Goal: Task Accomplishment & Management: Use online tool/utility

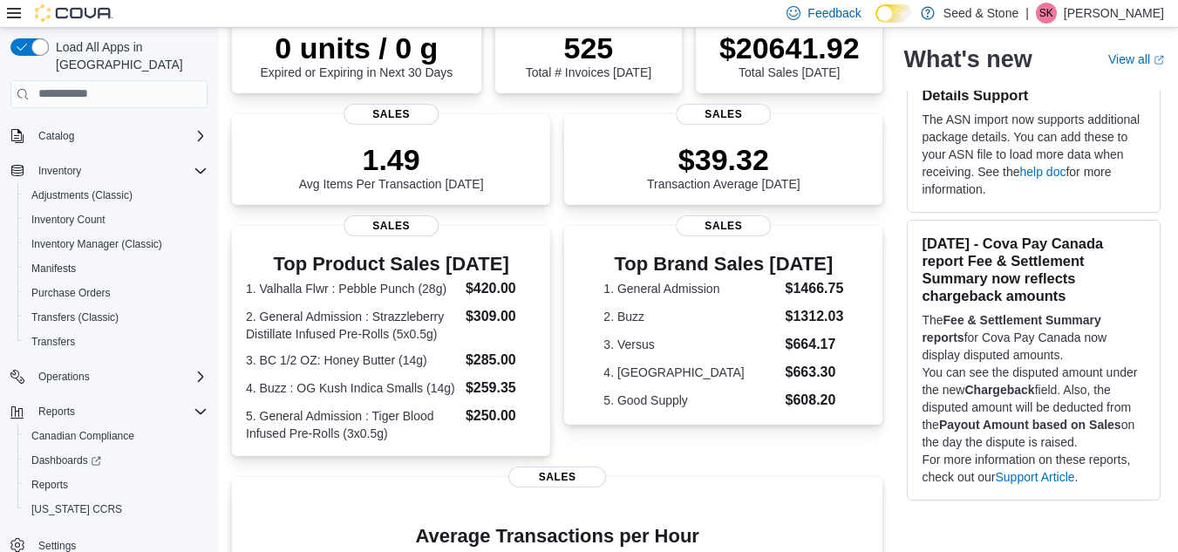
scroll to position [262, 0]
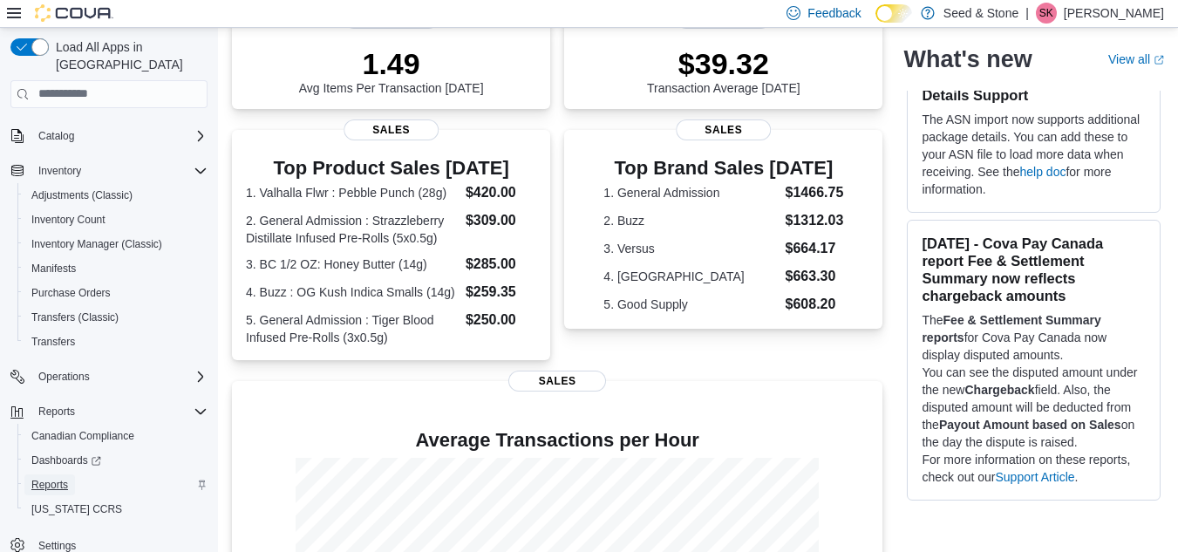
click at [54, 478] on span "Reports" at bounding box center [49, 485] width 37 height 14
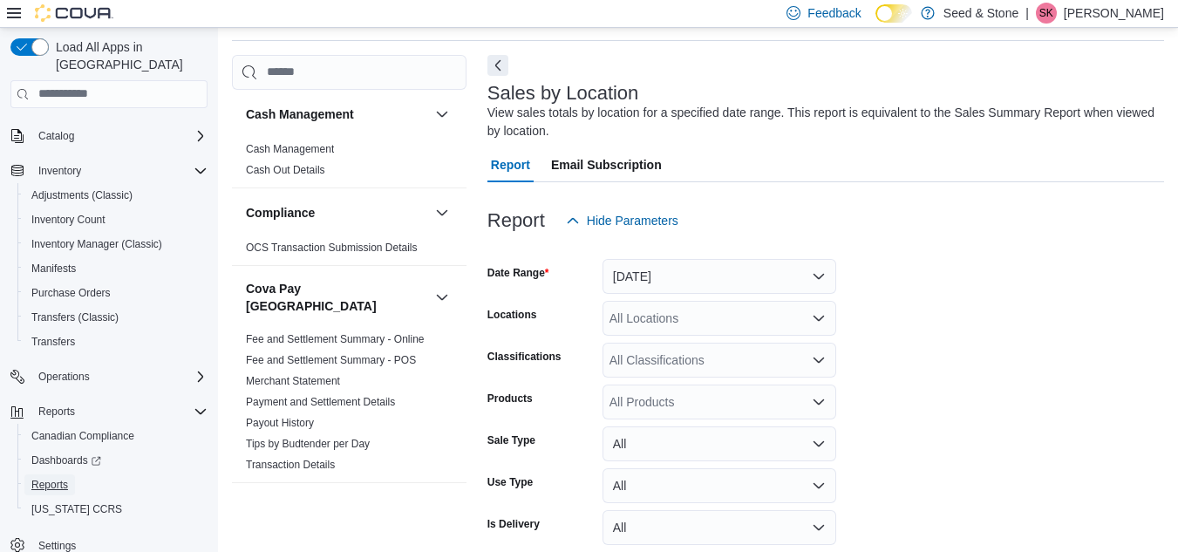
scroll to position [58, 0]
click at [685, 273] on button "[DATE]" at bounding box center [720, 275] width 234 height 35
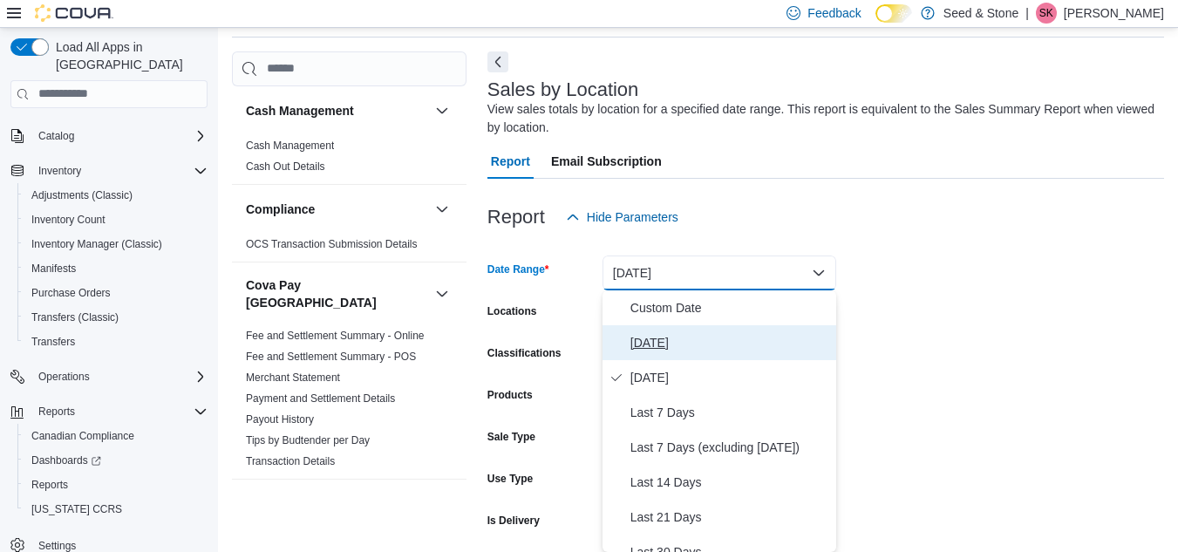
click at [647, 345] on span "[DATE]" at bounding box center [730, 342] width 199 height 21
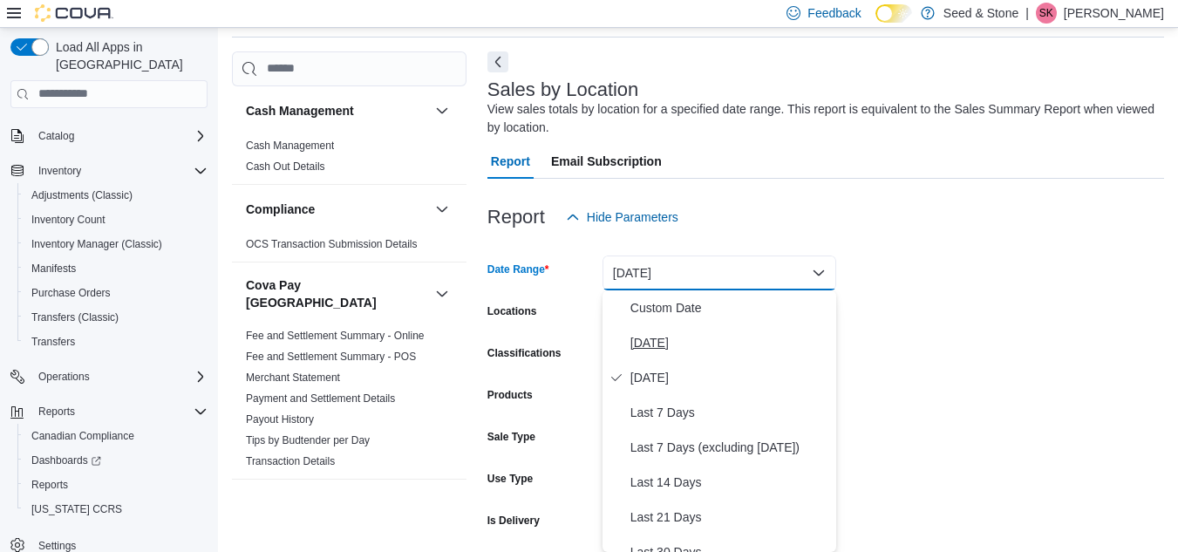
click at [647, 345] on div "All Classifications" at bounding box center [720, 356] width 234 height 35
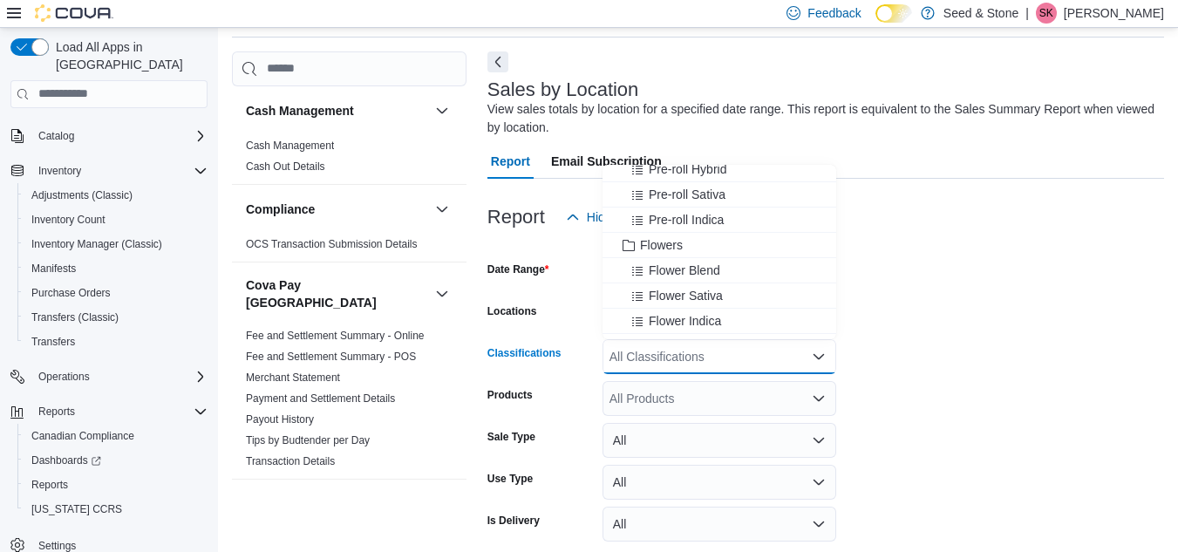
scroll to position [262, 0]
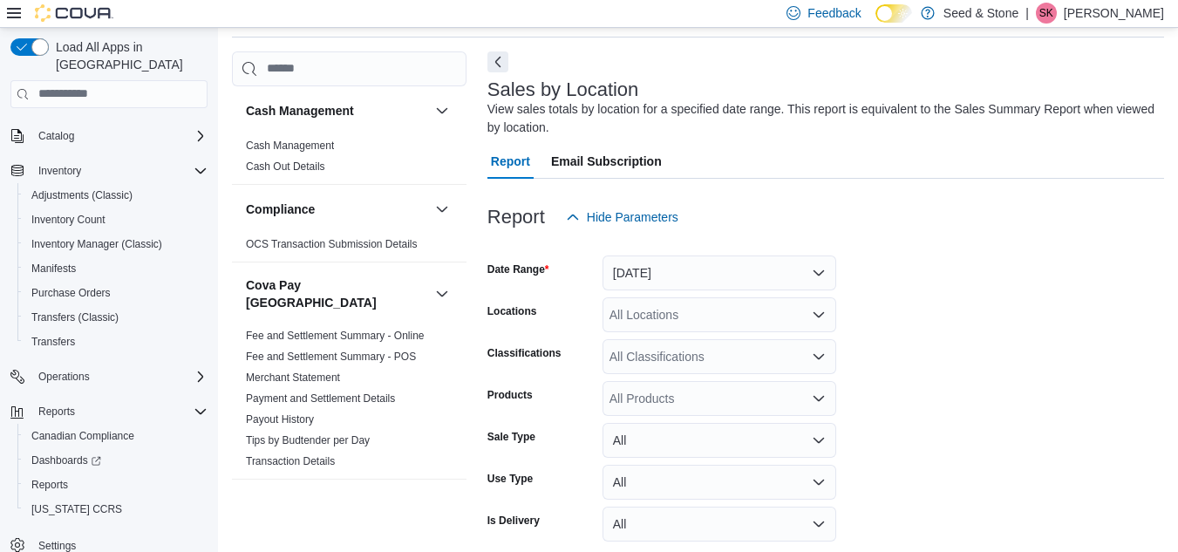
click at [926, 302] on form "Date Range [DATE] Locations All Locations Classifications All Classifications P…" at bounding box center [826, 413] width 677 height 356
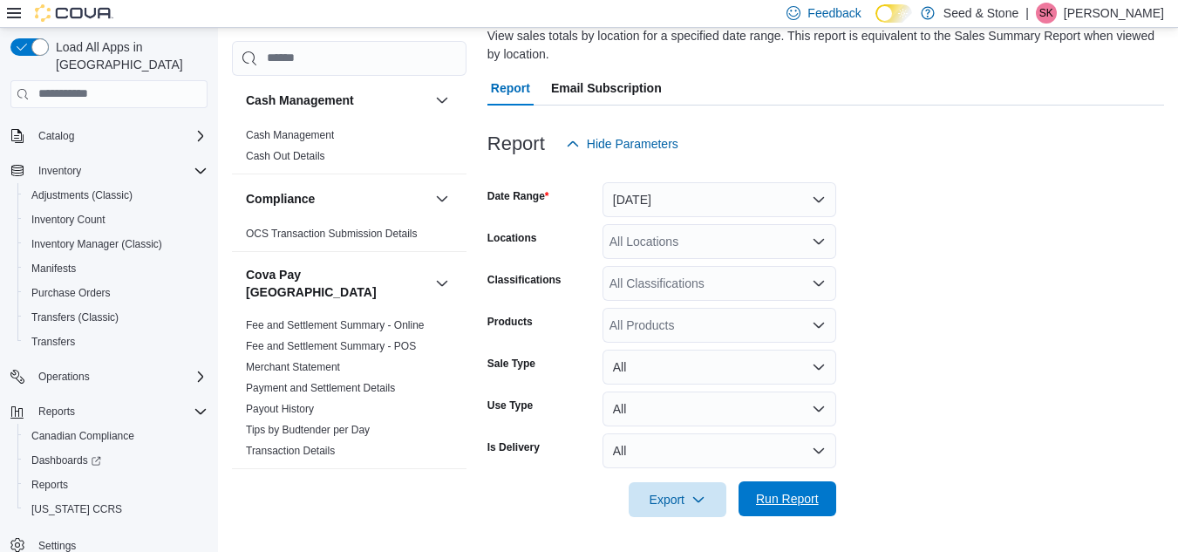
click at [776, 499] on span "Run Report" at bounding box center [787, 498] width 63 height 17
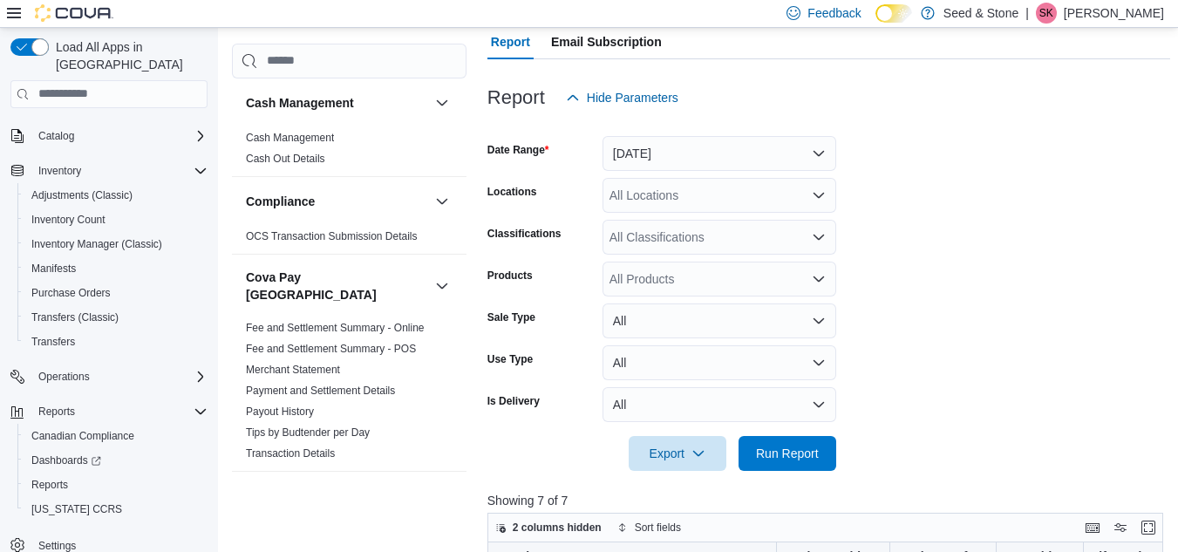
scroll to position [73, 0]
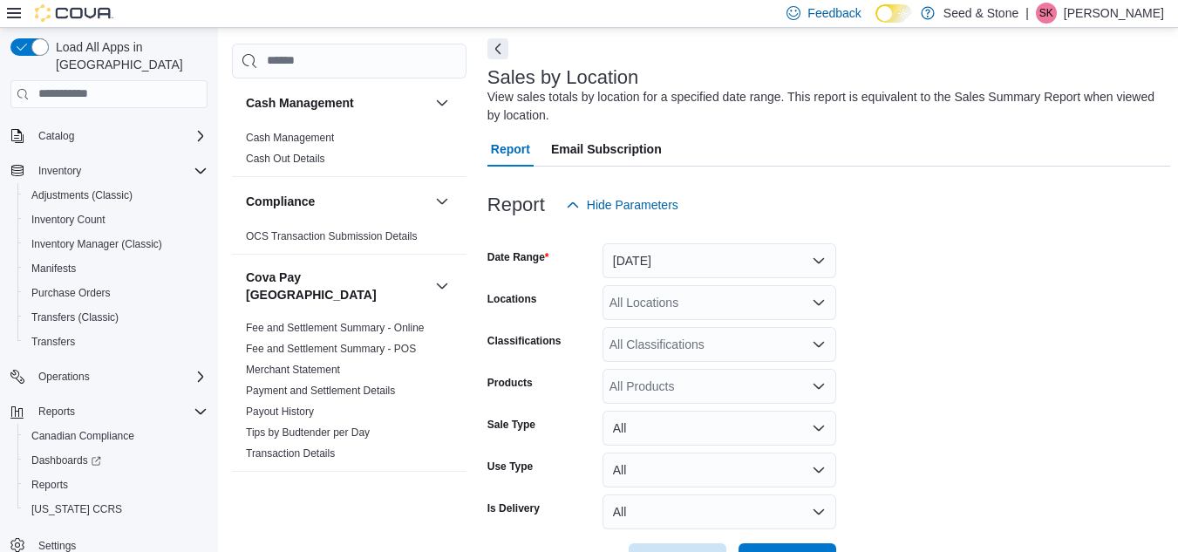
click at [502, 52] on button "Next" at bounding box center [498, 48] width 21 height 21
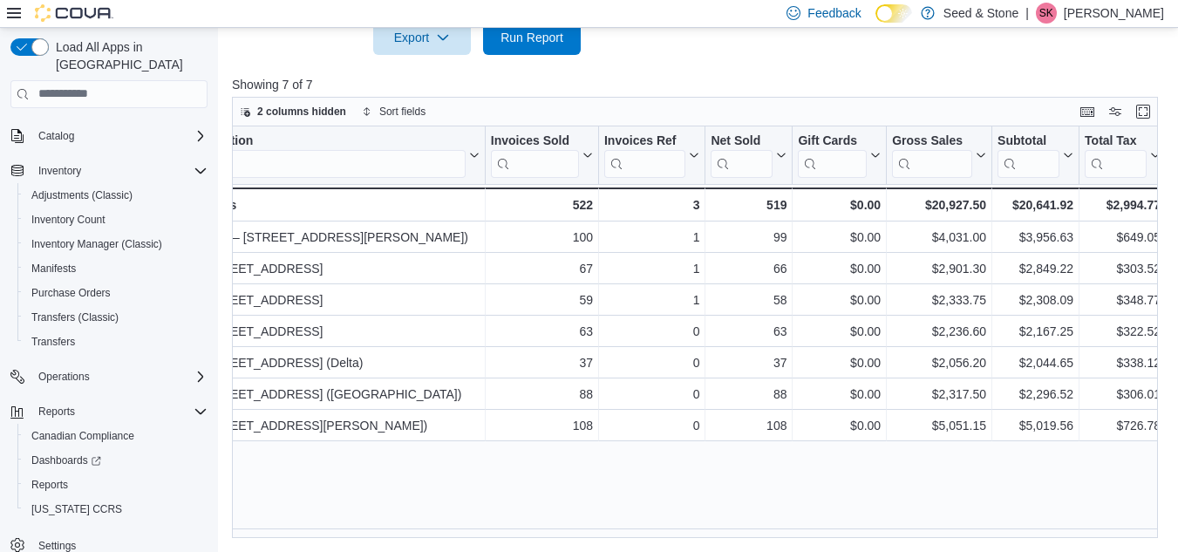
scroll to position [0, 0]
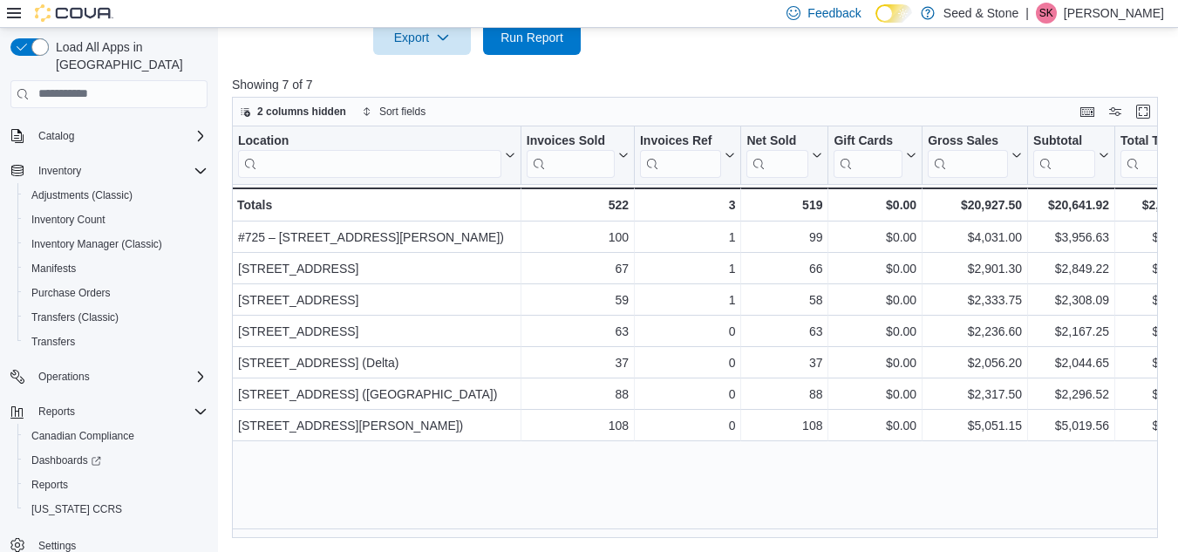
click at [355, 522] on div "Reports Feedback Sales by Location View sales totals by location for a specifie…" at bounding box center [700, 1] width 964 height 1103
